Goal: Task Accomplishment & Management: Manage account settings

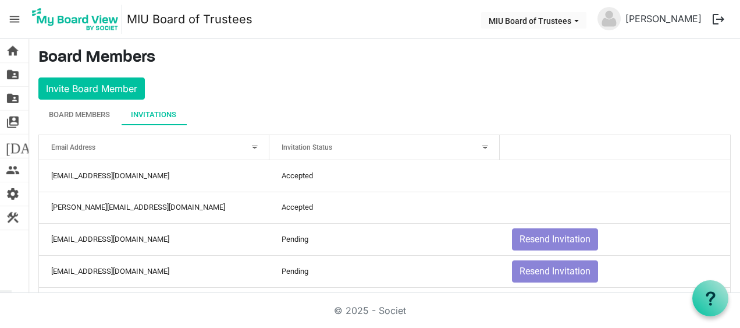
scroll to position [175, 0]
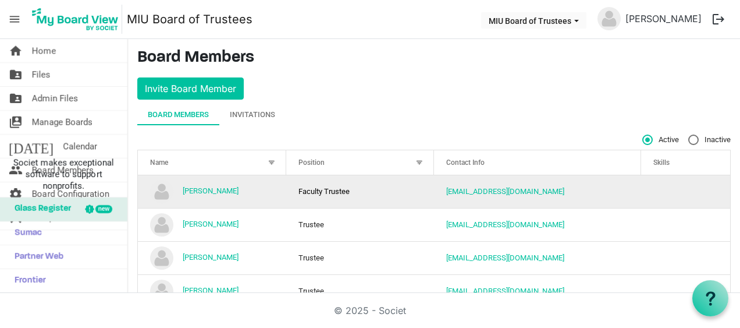
scroll to position [58, 0]
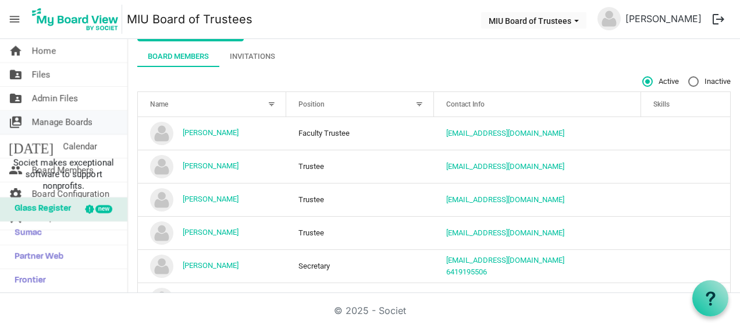
click at [70, 120] on span "Manage Boards" at bounding box center [62, 122] width 61 height 23
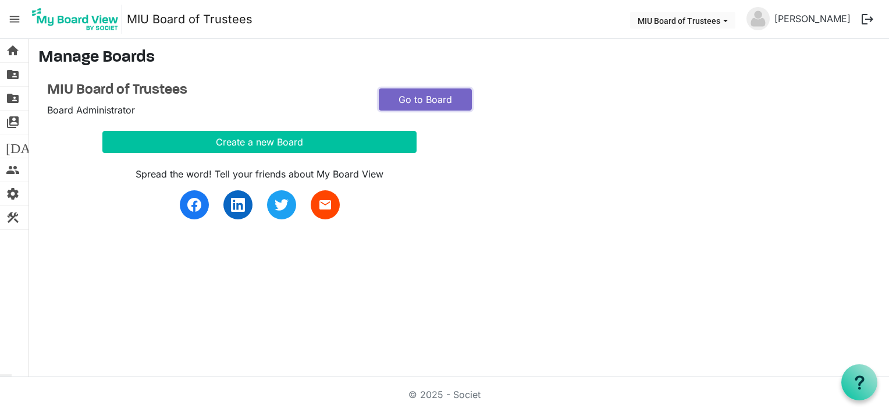
click at [421, 98] on link "Go to Board" at bounding box center [425, 99] width 93 height 22
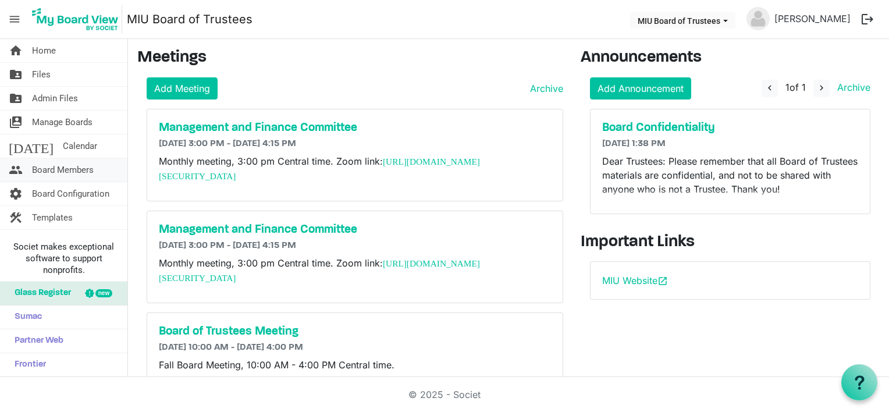
click at [72, 170] on span "Board Members" at bounding box center [63, 169] width 62 height 23
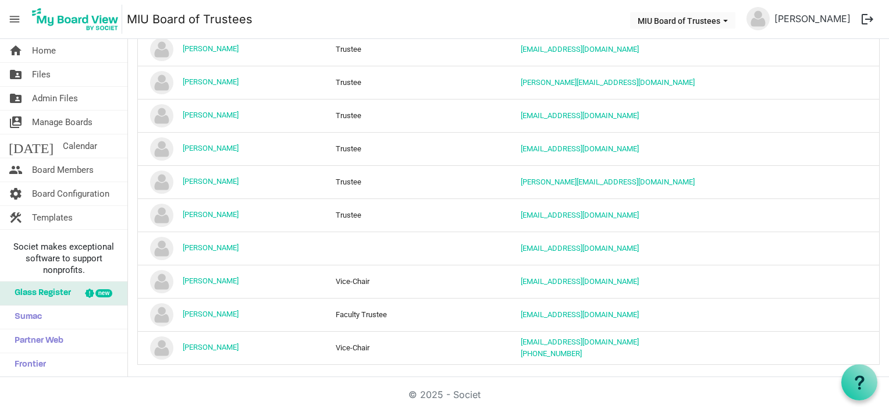
scroll to position [411, 0]
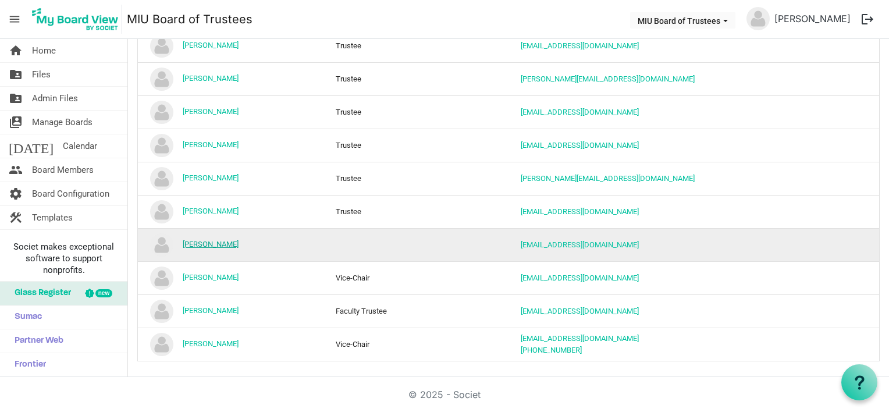
click at [217, 243] on link "[PERSON_NAME]" at bounding box center [211, 244] width 56 height 9
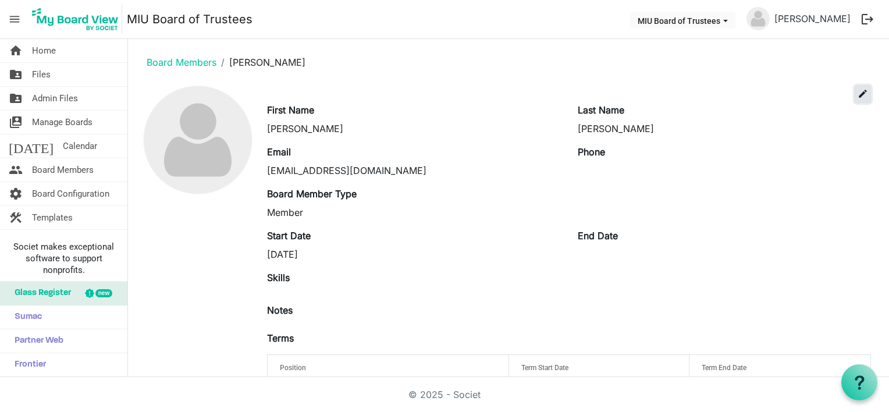
click at [857, 93] on span "edit" at bounding box center [862, 93] width 10 height 10
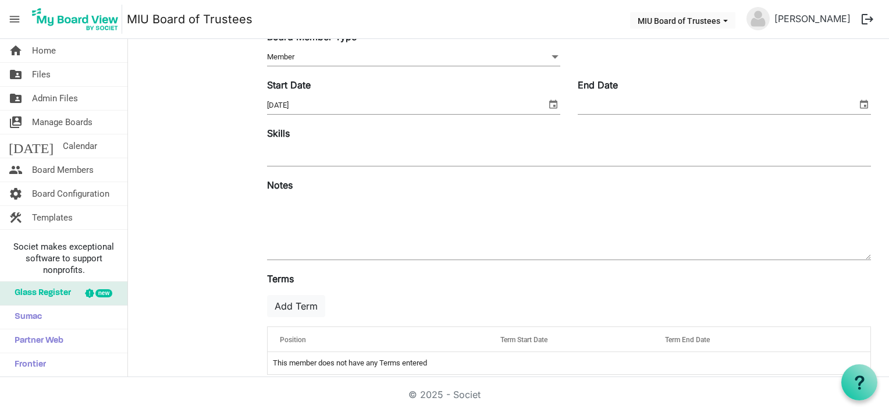
scroll to position [189, 0]
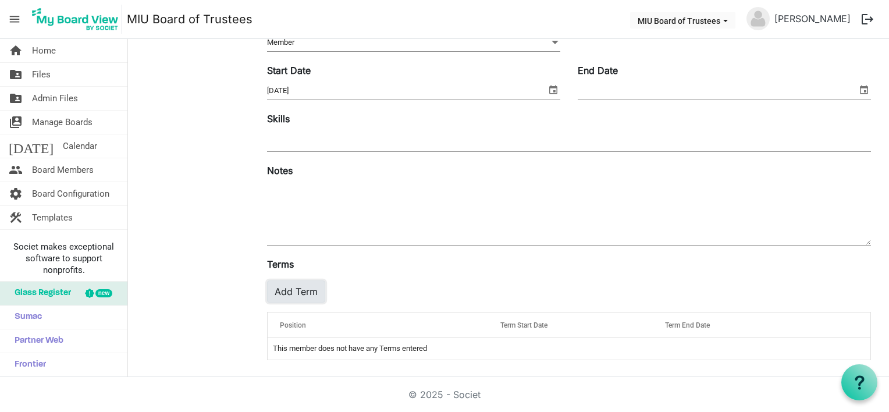
click at [294, 290] on button "Add Term" at bounding box center [296, 291] width 58 height 22
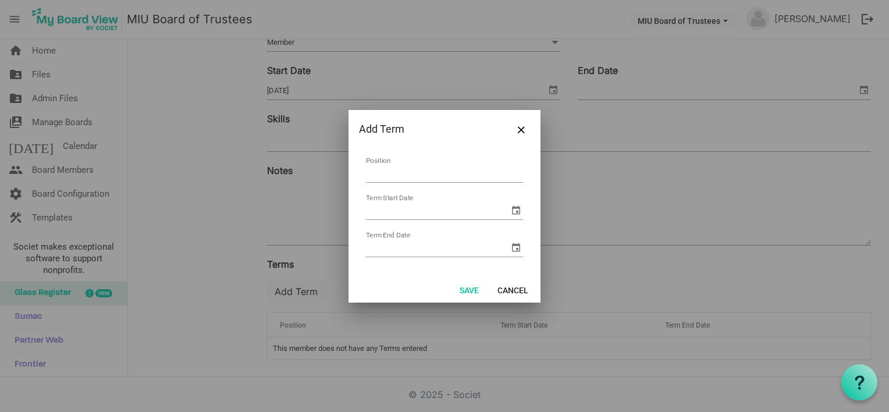
click at [410, 176] on input "Position" at bounding box center [444, 174] width 157 height 18
type input "Trustee"
click at [394, 217] on input "Term Start Date" at bounding box center [437, 210] width 143 height 17
click at [514, 208] on span "select" at bounding box center [516, 210] width 14 height 14
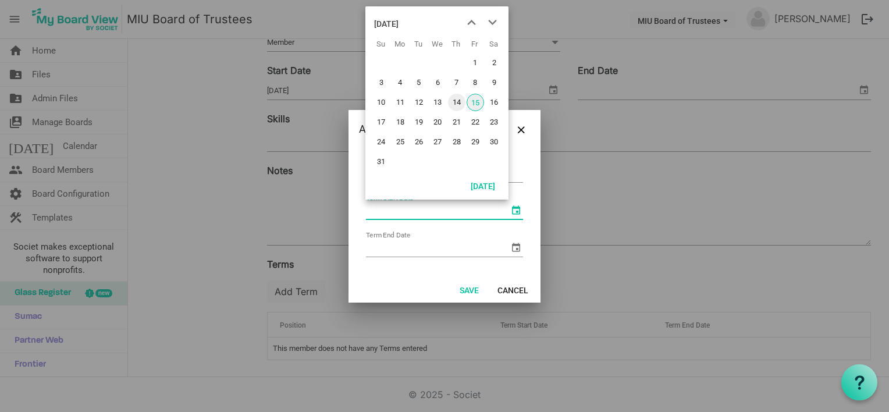
click at [456, 101] on span "14" at bounding box center [456, 102] width 17 height 17
type input "8/14/2025"
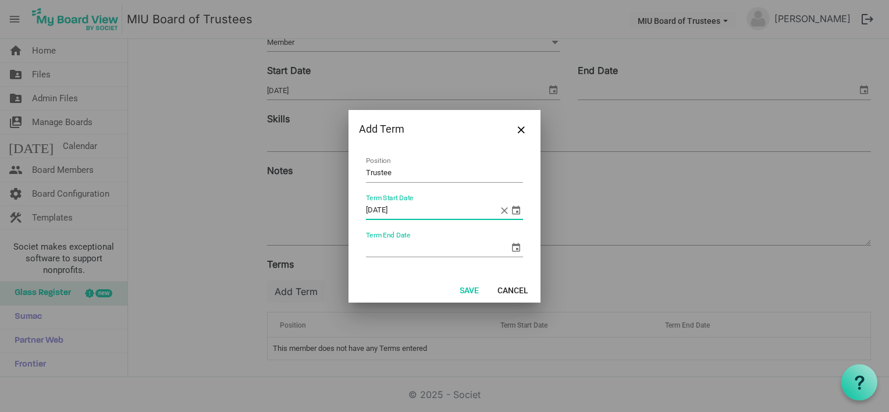
click at [379, 254] on input "Term End Date" at bounding box center [437, 247] width 143 height 17
type input "8/14/2030"
click at [472, 286] on button "Save" at bounding box center [469, 290] width 34 height 16
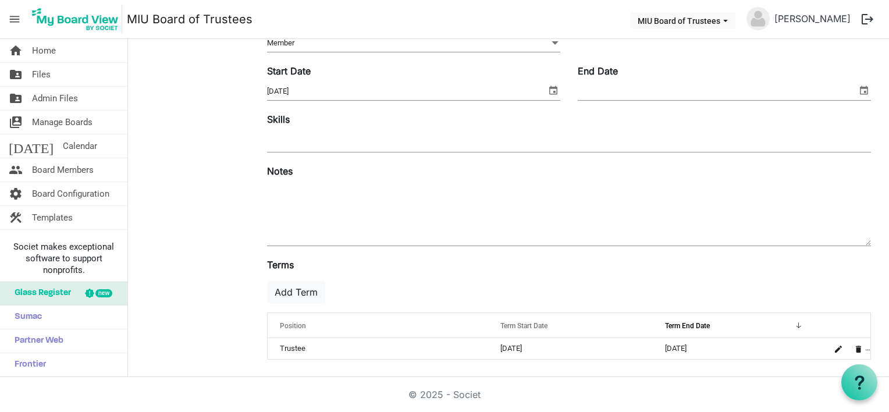
scroll to position [0, 0]
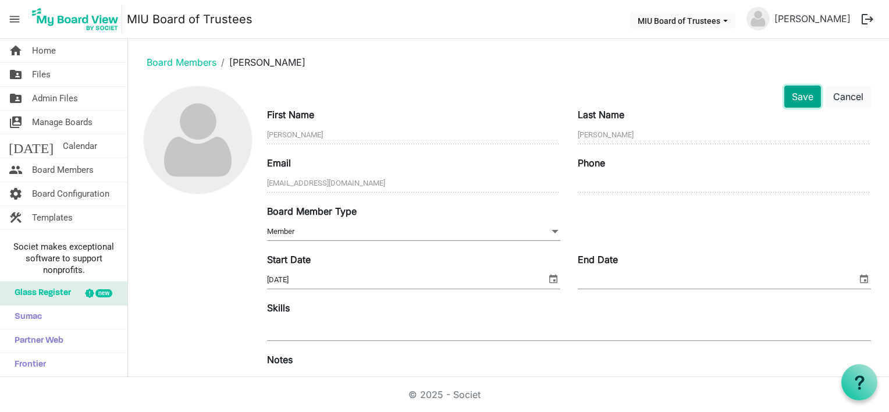
click at [791, 95] on button "Save" at bounding box center [802, 97] width 37 height 22
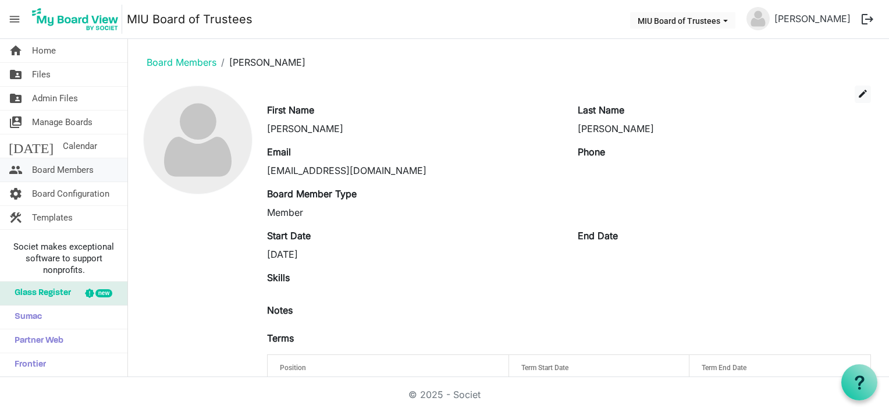
click at [75, 171] on span "Board Members" at bounding box center [63, 169] width 62 height 23
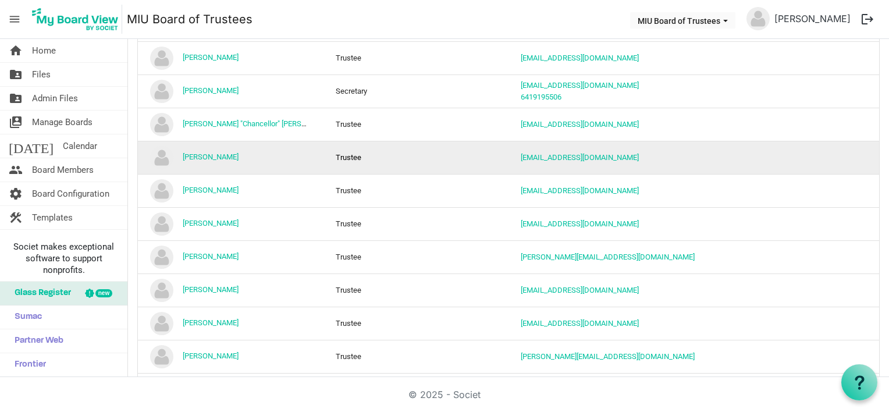
scroll to position [411, 0]
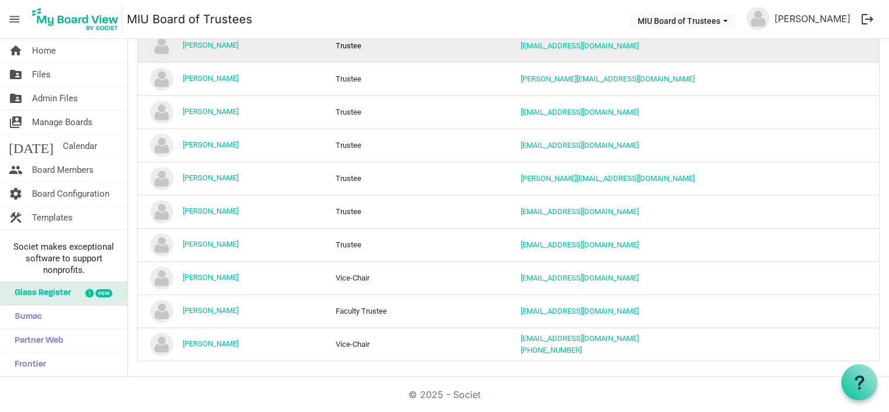
click at [265, 50] on td "[PERSON_NAME]" at bounding box center [231, 45] width 186 height 33
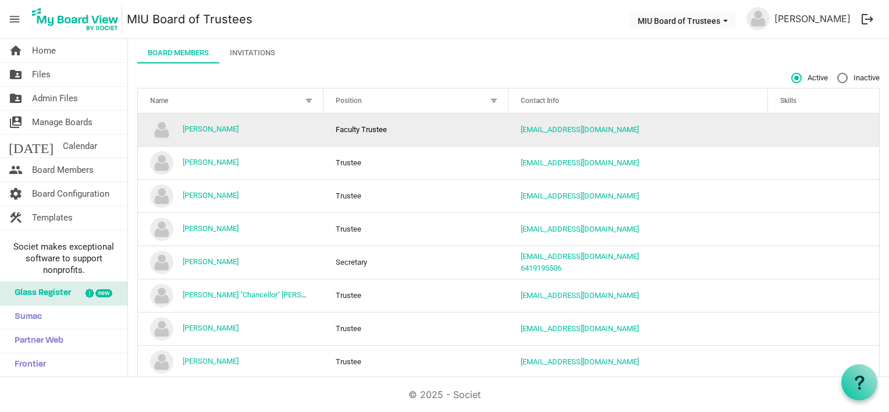
scroll to position [3, 0]
